Goal: Find contact information

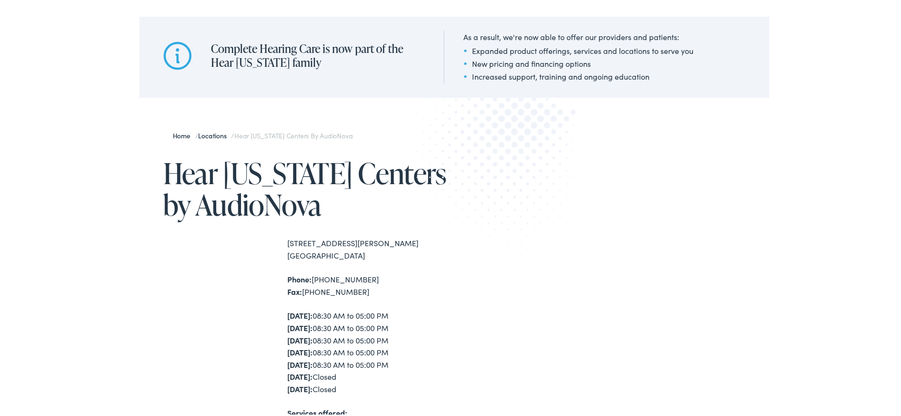
scroll to position [95, 0]
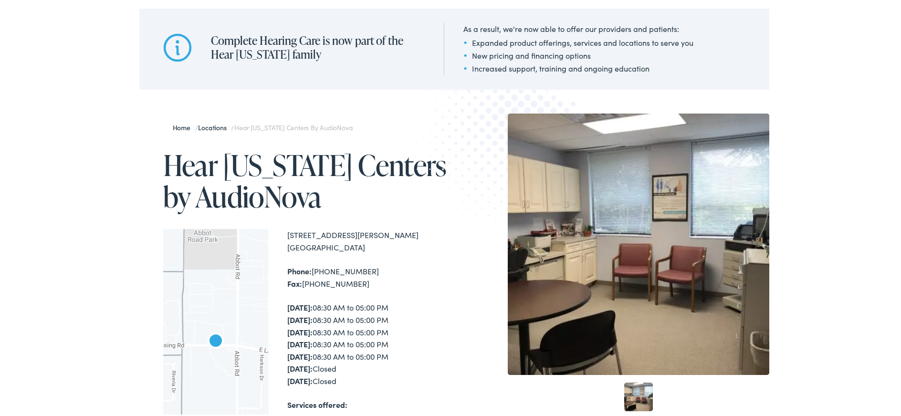
click at [91, 267] on div "Home / Locations / Hear Michigan Centers by AudioNova Hear Michigan Centers by …" at bounding box center [454, 339] width 908 height 551
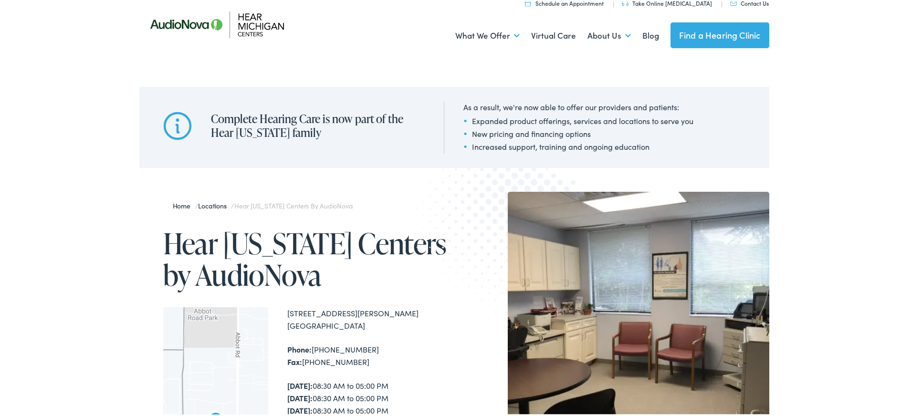
scroll to position [0, 0]
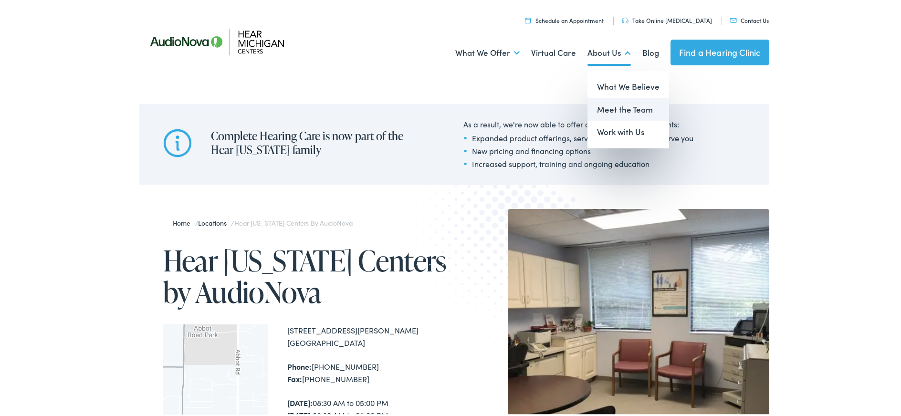
click at [604, 104] on link "Meet the Team" at bounding box center [628, 108] width 82 height 23
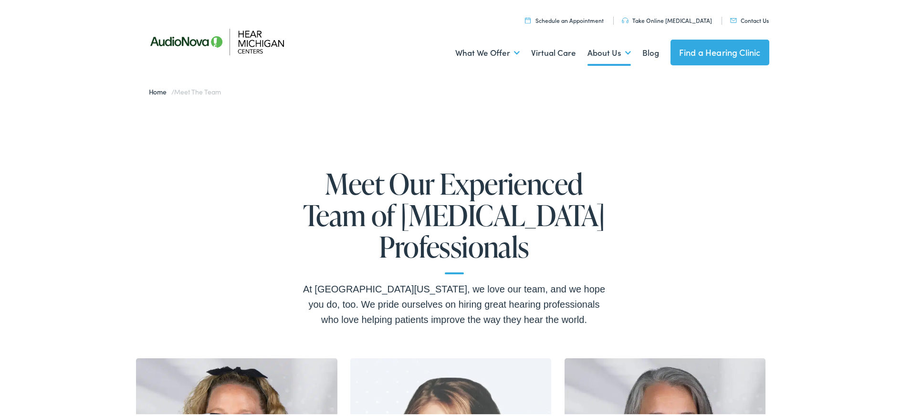
click at [747, 19] on link "Contact Us" at bounding box center [749, 19] width 39 height 8
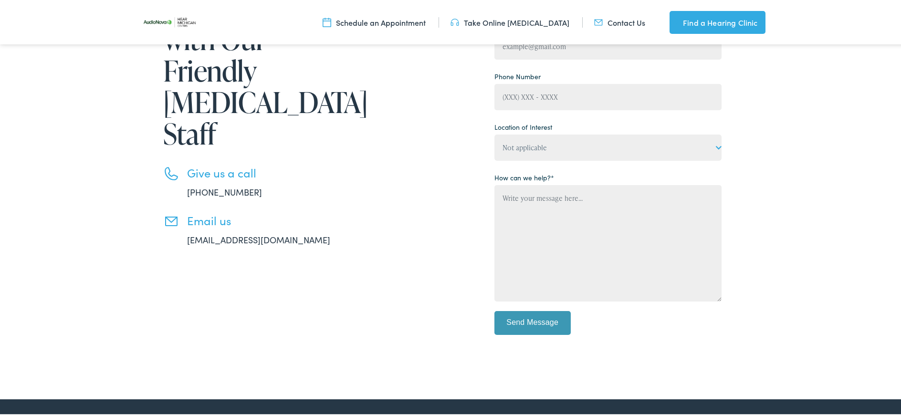
scroll to position [239, 0]
